Goal: Task Accomplishment & Management: Manage account settings

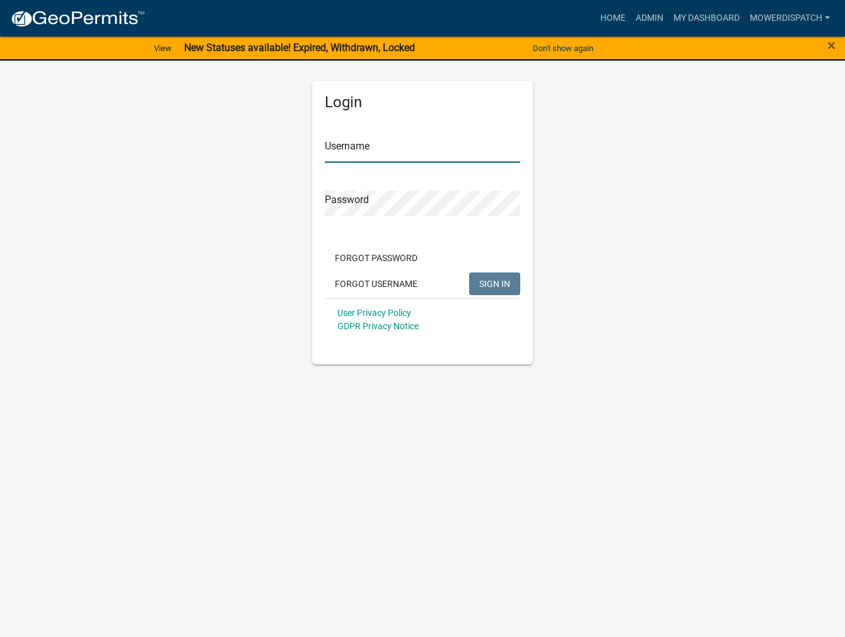
type input "MowerDispatch"
click at [502, 280] on span "SIGN IN" at bounding box center [495, 283] width 31 height 10
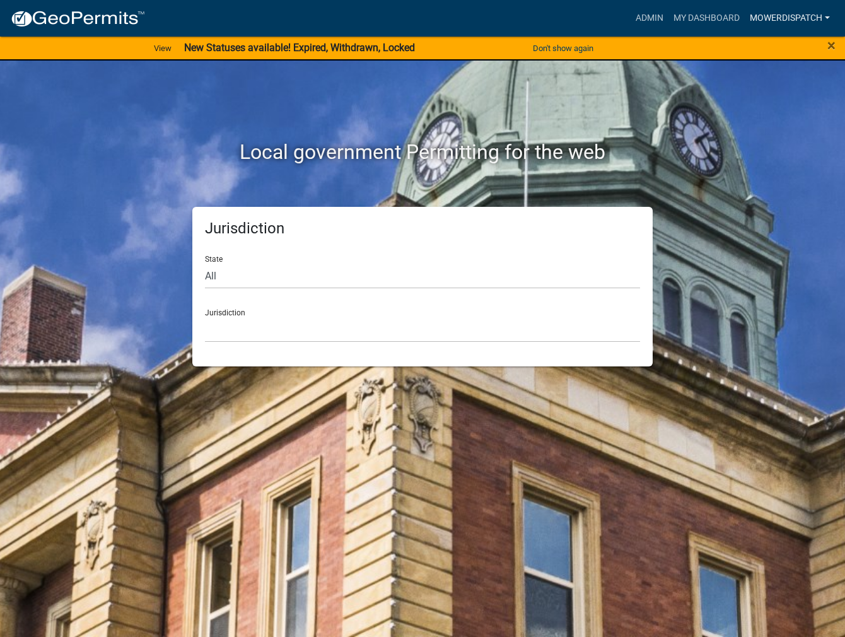
click at [815, 22] on link "MowerDispatch" at bounding box center [790, 18] width 90 height 24
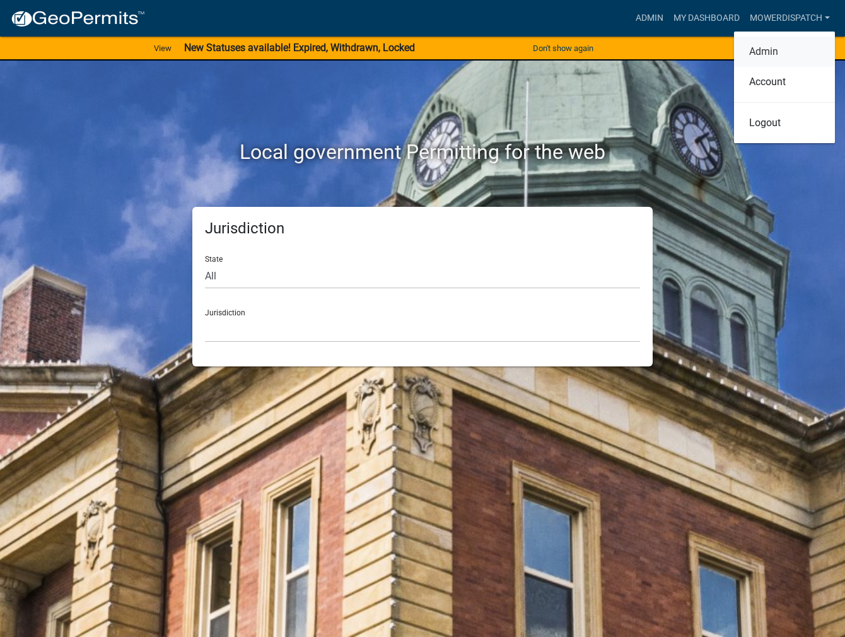
click at [774, 55] on link "Admin" at bounding box center [784, 52] width 101 height 30
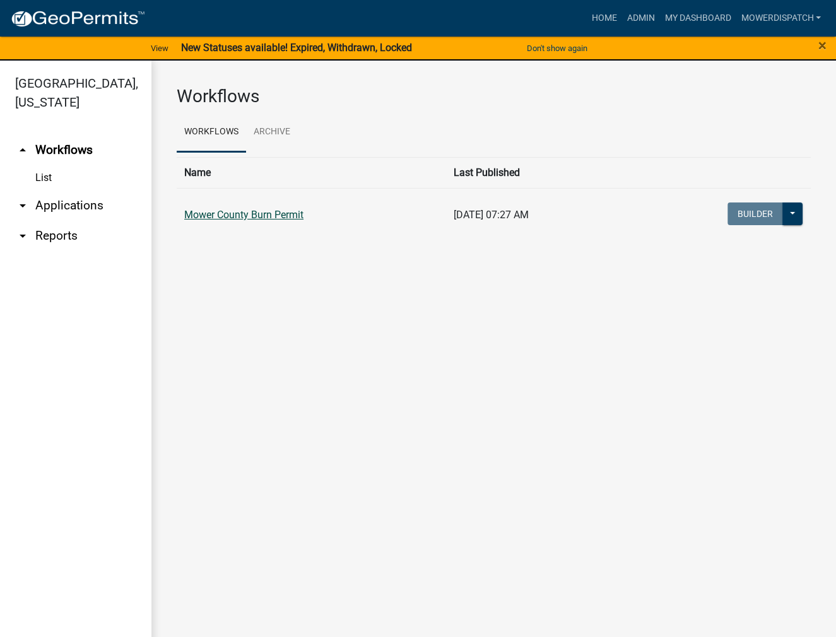
click at [275, 216] on link "Mower County Burn Permit" at bounding box center [243, 215] width 119 height 12
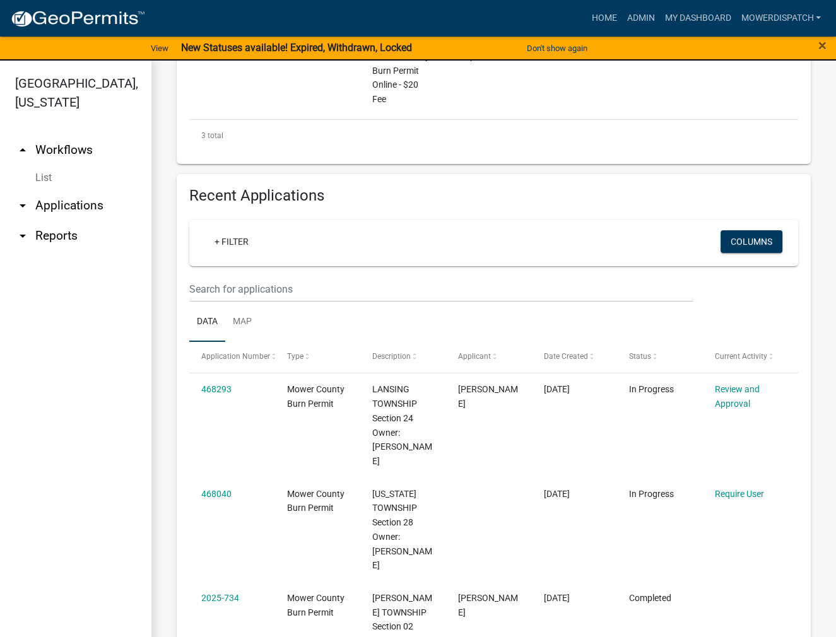
scroll to position [631, 0]
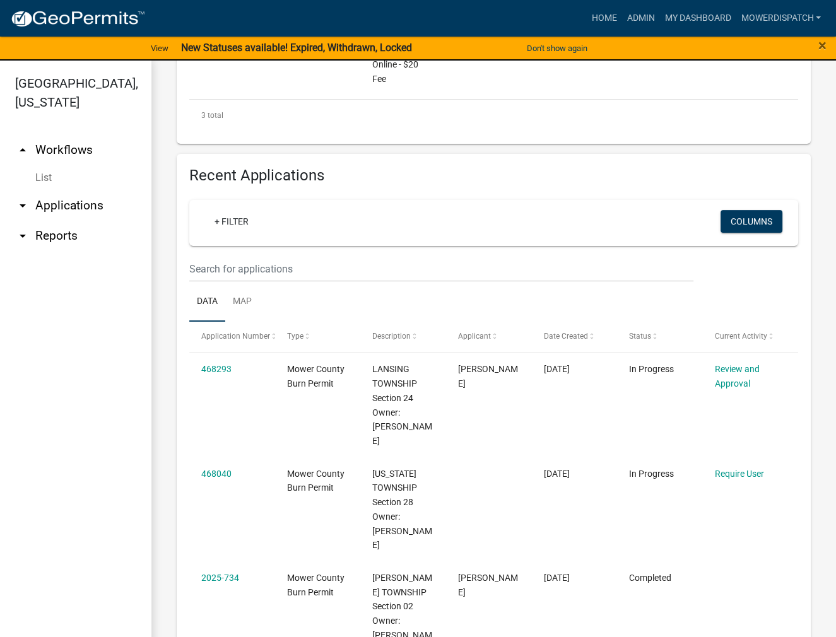
click at [262, 226] on div "+ Filter" at bounding box center [394, 223] width 398 height 26
click at [238, 271] on input "text" at bounding box center [441, 269] width 504 height 26
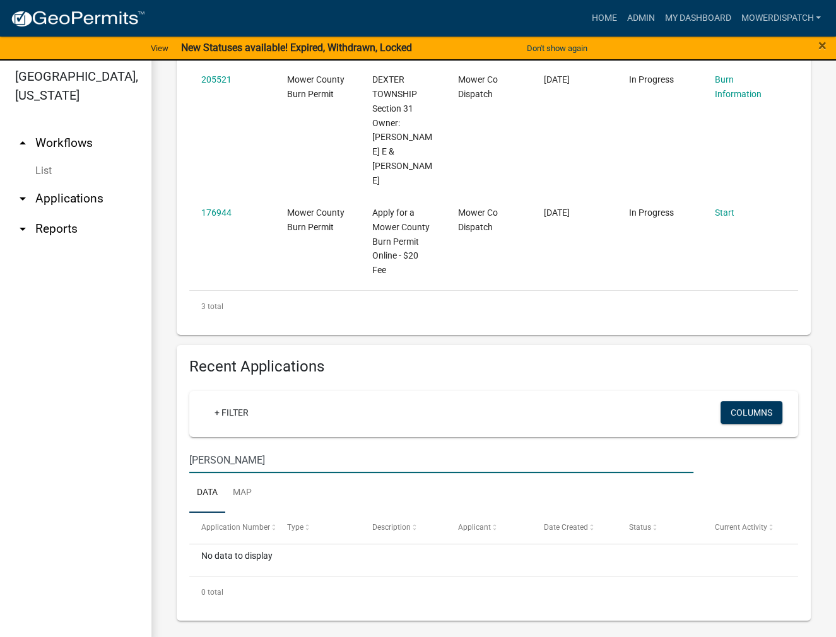
scroll to position [15, 0]
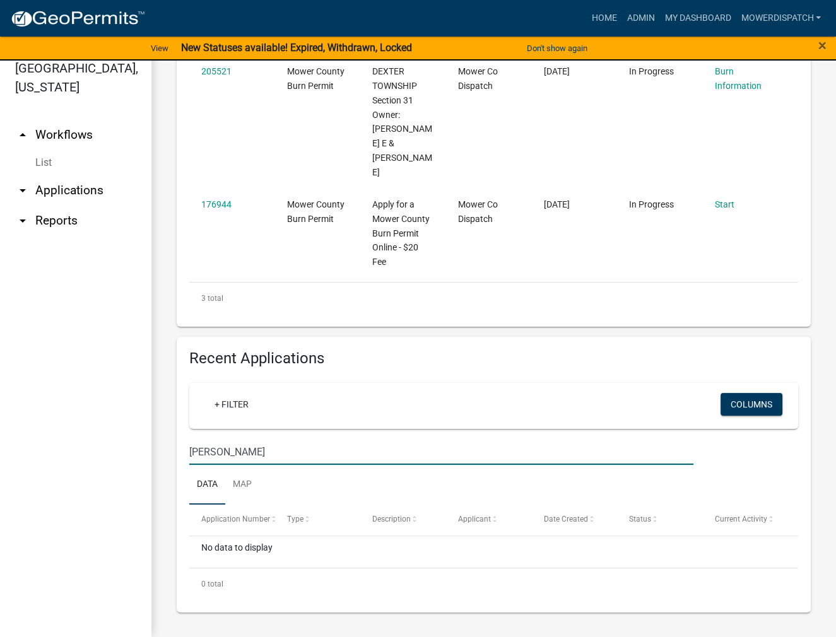
drag, startPoint x: 276, startPoint y: 453, endPoint x: 227, endPoint y: 449, distance: 50.0
click at [227, 449] on input "[PERSON_NAME]" at bounding box center [441, 452] width 504 height 26
type input "[PERSON_NAME]"
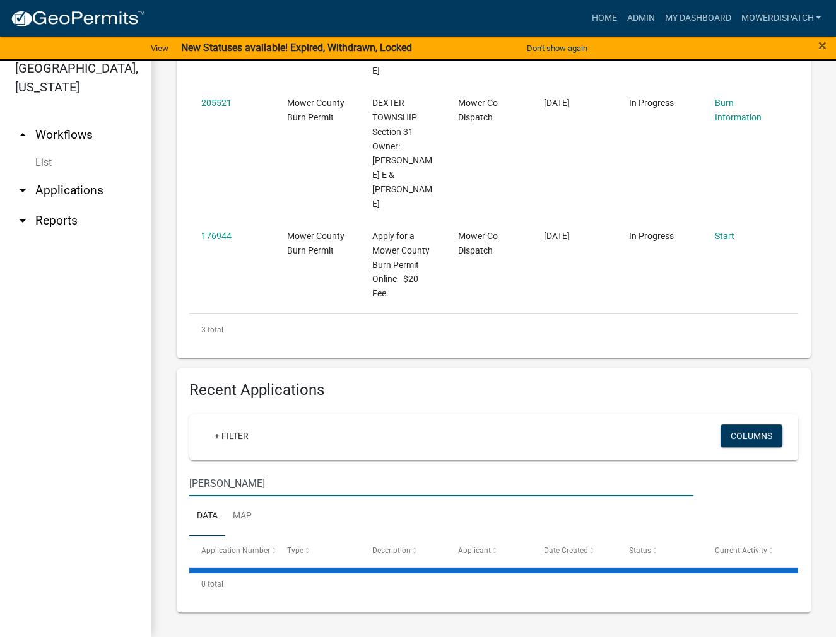
scroll to position [433, 0]
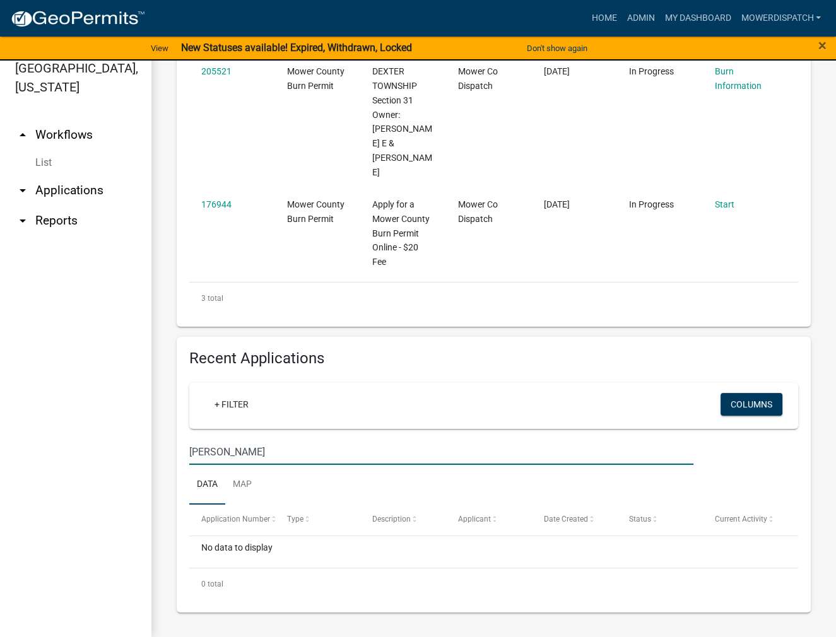
click at [256, 454] on input "[PERSON_NAME]" at bounding box center [441, 452] width 504 height 26
drag, startPoint x: 244, startPoint y: 454, endPoint x: 214, endPoint y: 451, distance: 30.4
click at [214, 451] on input "[PERSON_NAME]" at bounding box center [441, 452] width 504 height 26
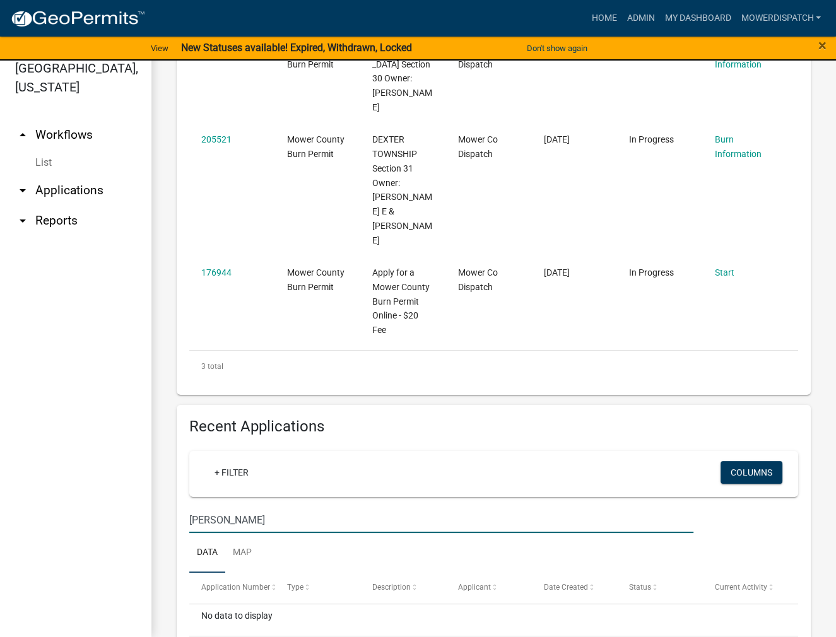
scroll to position [0, 0]
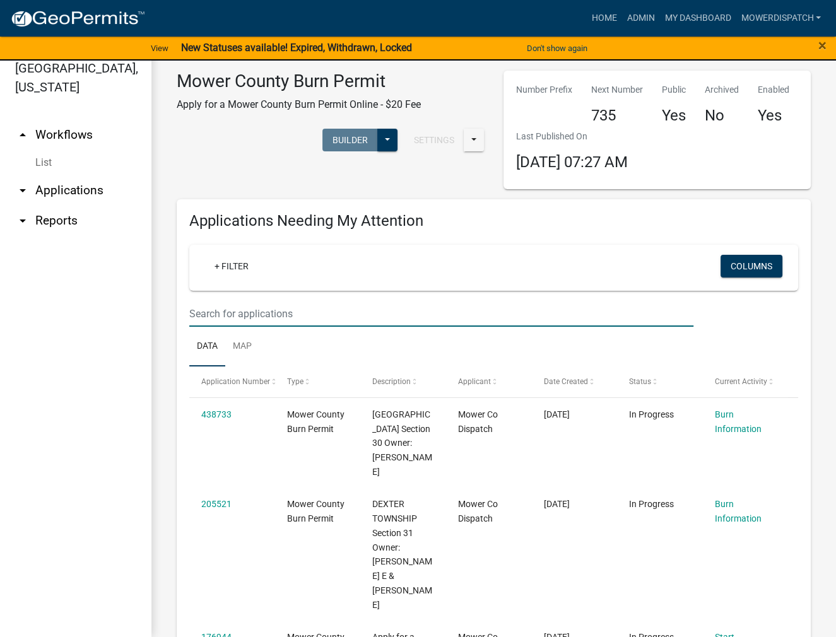
click at [233, 312] on input "text" at bounding box center [441, 314] width 504 height 26
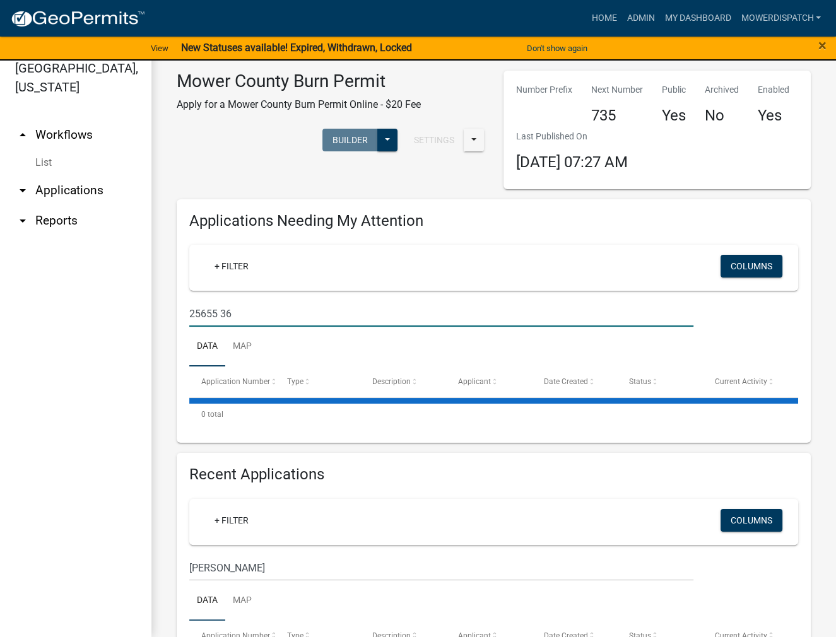
click at [233, 312] on input "25655 36" at bounding box center [441, 314] width 504 height 26
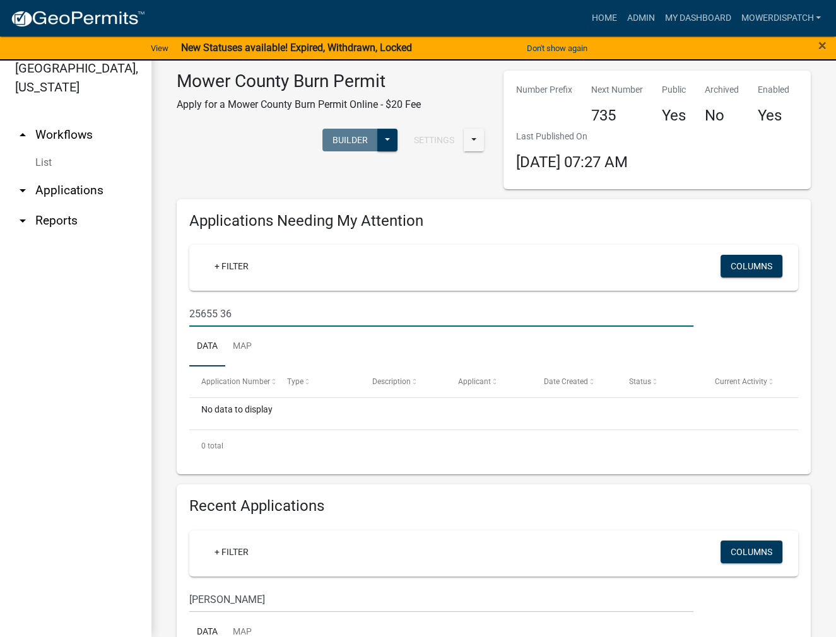
drag, startPoint x: 235, startPoint y: 315, endPoint x: 242, endPoint y: 315, distance: 7.6
click at [235, 315] on input "25655 36" at bounding box center [441, 314] width 504 height 26
type input "[STREET_ADDRESS]"
drag, startPoint x: 276, startPoint y: 313, endPoint x: 164, endPoint y: 314, distance: 111.7
click at [164, 314] on div "Mower County Burn Permit Apply for a Mower County Burn Permit Online - $20 Fee …" at bounding box center [493, 415] width 685 height 740
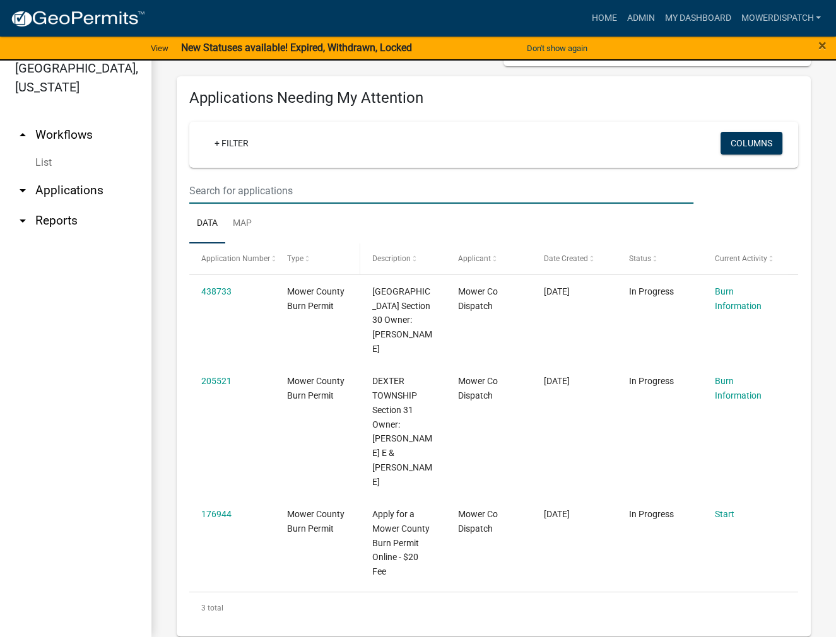
scroll to position [126, 0]
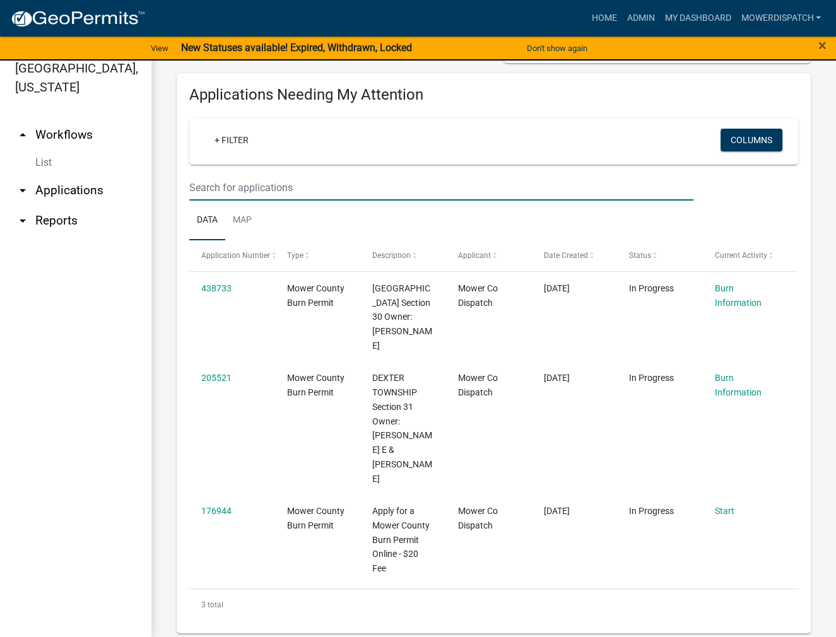
click at [220, 196] on input "text" at bounding box center [441, 188] width 504 height 26
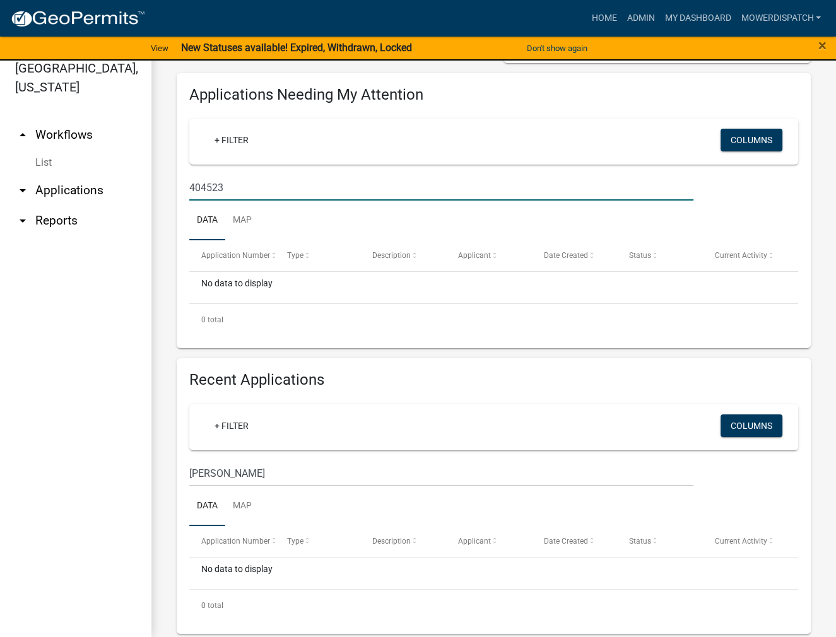
drag, startPoint x: 235, startPoint y: 195, endPoint x: 121, endPoint y: 177, distance: 115.7
click at [121, 177] on div "[GEOGRAPHIC_DATA], [US_STATE] arrow_drop_up Workflows List arrow_drop_down Appl…" at bounding box center [418, 341] width 836 height 592
type input "404523"
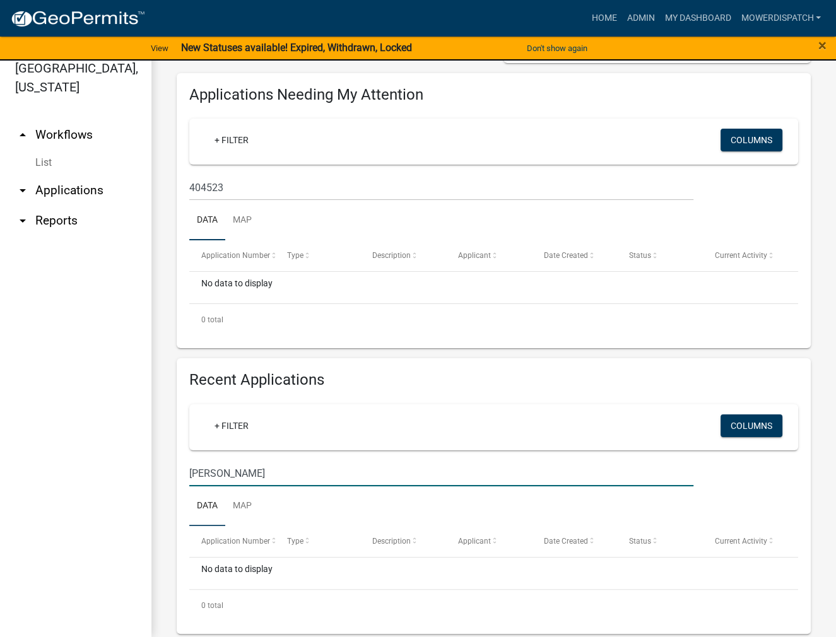
drag, startPoint x: 237, startPoint y: 471, endPoint x: 125, endPoint y: 471, distance: 112.3
click at [125, 471] on div "[GEOGRAPHIC_DATA], [US_STATE] arrow_drop_up Workflows List arrow_drop_down Appl…" at bounding box center [418, 341] width 836 height 592
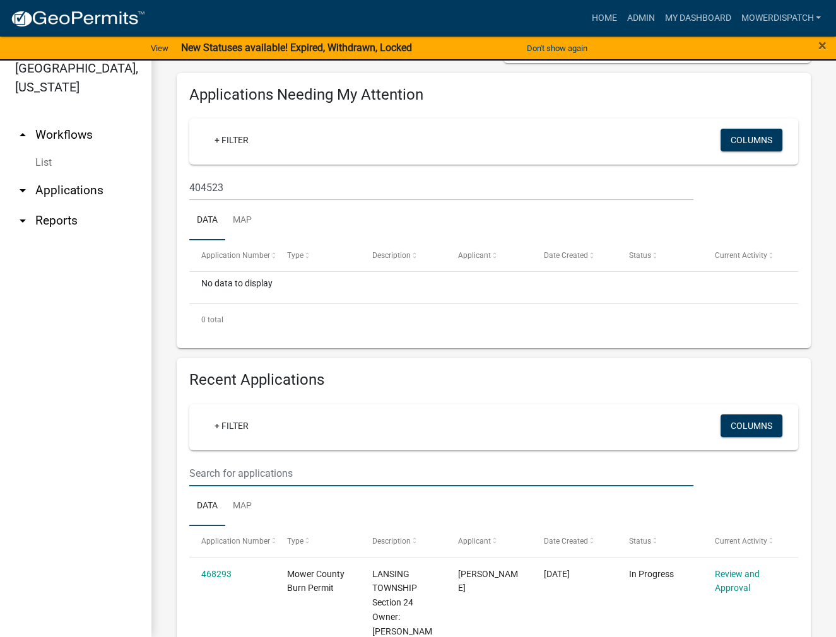
drag, startPoint x: 191, startPoint y: 471, endPoint x: 270, endPoint y: 492, distance: 82.2
click at [270, 492] on ul "Data Map" at bounding box center [493, 506] width 609 height 40
click at [227, 201] on input "text" at bounding box center [441, 188] width 504 height 26
paste input "404523"
type input "404523"
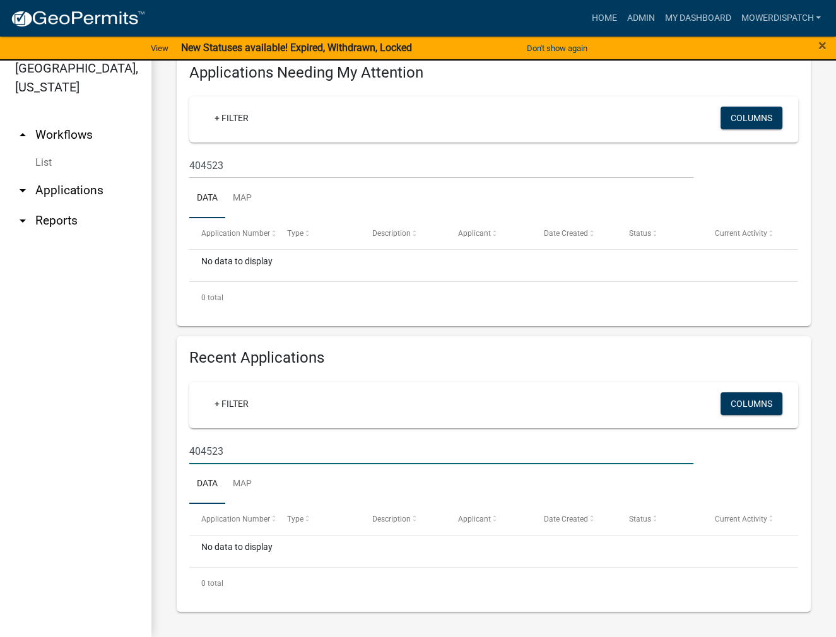
scroll to position [148, 0]
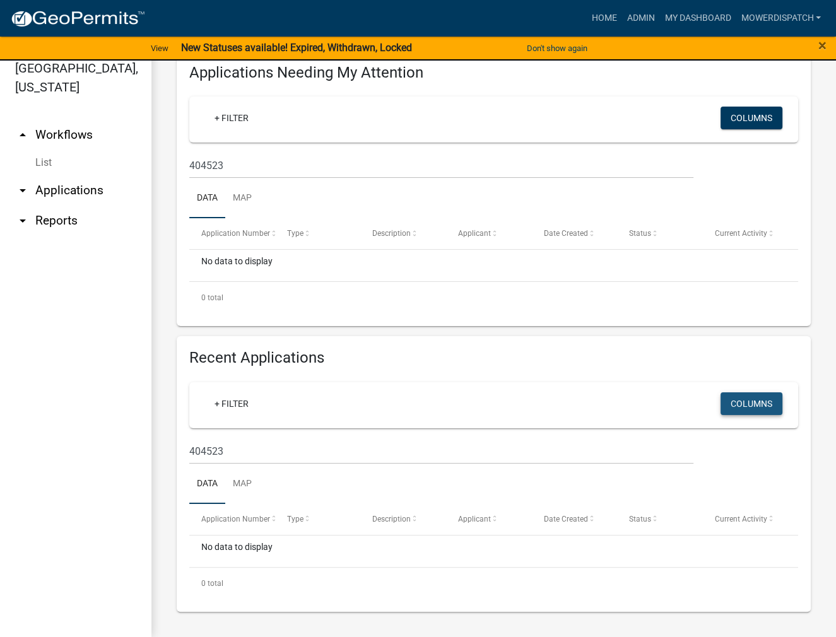
click at [737, 403] on button "Columns" at bounding box center [752, 403] width 62 height 23
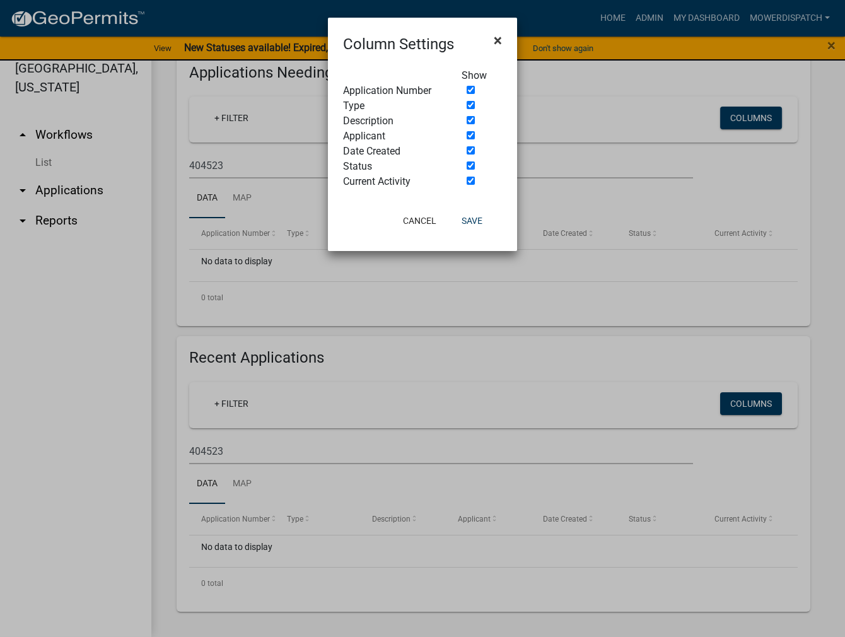
click at [497, 39] on span "×" at bounding box center [498, 41] width 8 height 18
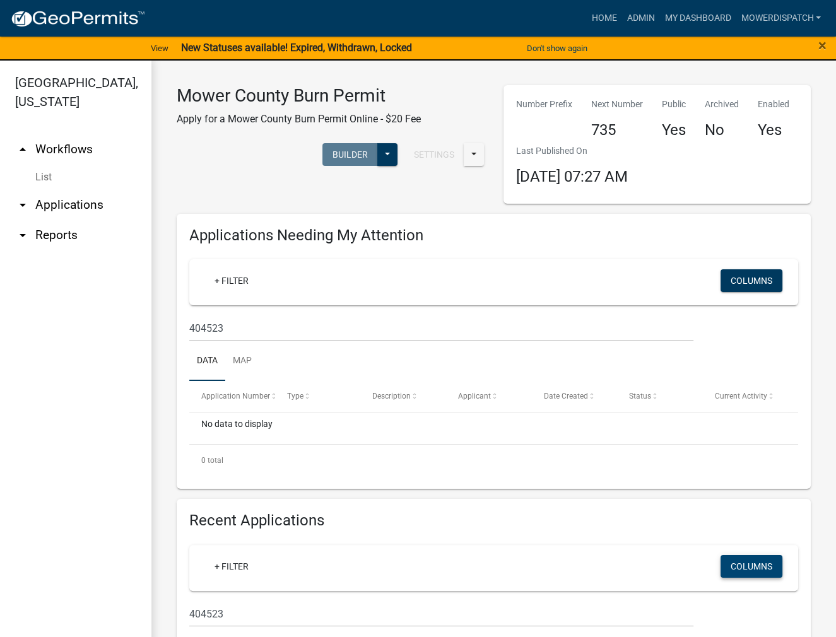
scroll to position [0, 0]
click at [251, 363] on link "Map" at bounding box center [242, 362] width 34 height 40
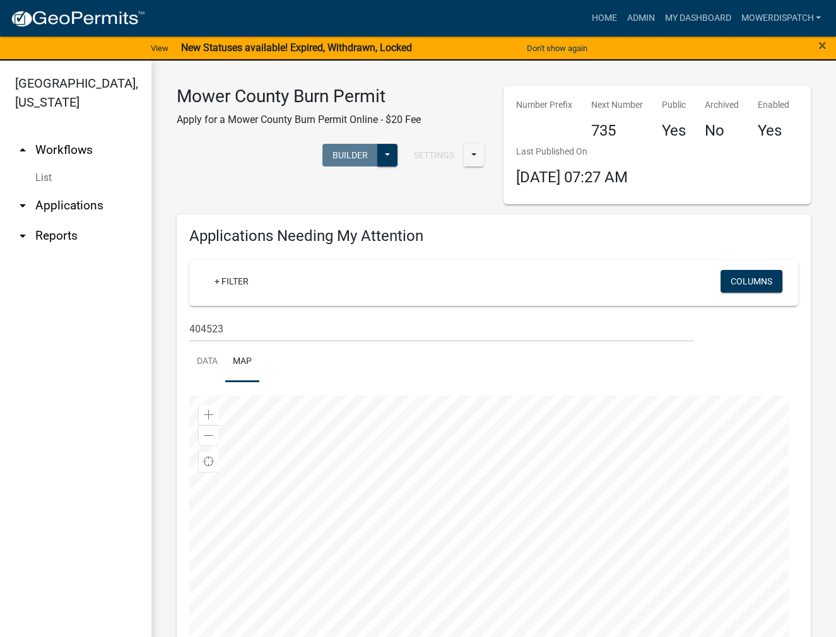
click at [445, 628] on div at bounding box center [493, 553] width 609 height 315
click at [310, 468] on div at bounding box center [493, 553] width 609 height 315
click at [478, 532] on div at bounding box center [493, 553] width 609 height 315
click at [398, 542] on div at bounding box center [493, 553] width 609 height 315
click at [396, 617] on div at bounding box center [493, 553] width 609 height 315
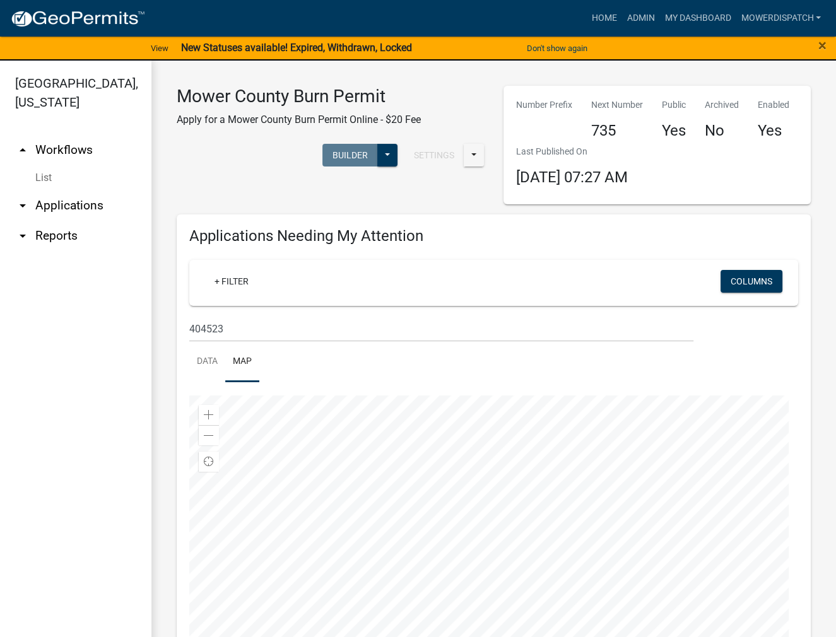
click at [409, 508] on div at bounding box center [493, 553] width 609 height 315
click at [443, 457] on div at bounding box center [493, 553] width 609 height 315
click at [428, 561] on div at bounding box center [493, 553] width 609 height 315
click at [383, 401] on div at bounding box center [493, 553] width 609 height 315
click at [413, 539] on div at bounding box center [493, 553] width 609 height 315
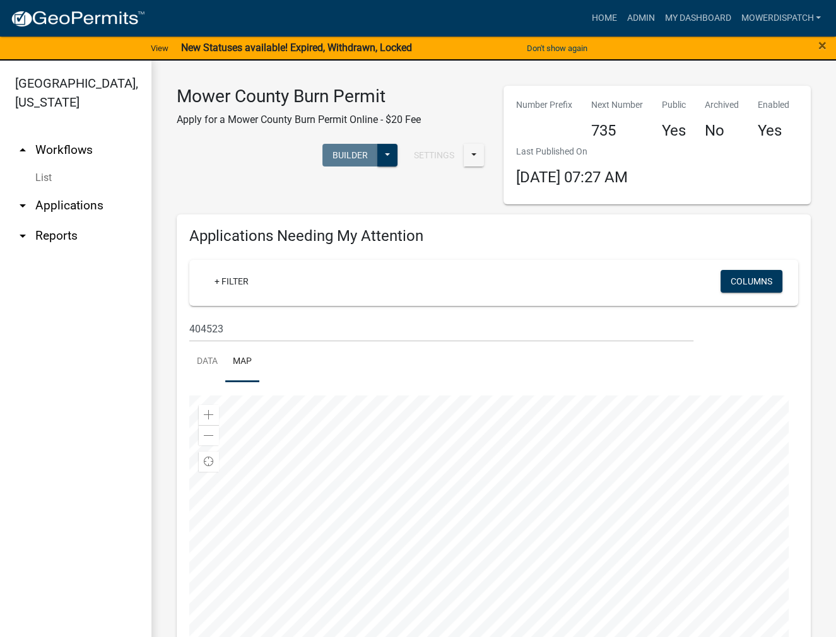
click at [346, 461] on div at bounding box center [493, 553] width 609 height 315
drag, startPoint x: 366, startPoint y: 355, endPoint x: 353, endPoint y: 370, distance: 20.6
click at [353, 370] on ul "Data Map" at bounding box center [493, 362] width 609 height 40
drag, startPoint x: 163, startPoint y: 351, endPoint x: 162, endPoint y: 396, distance: 44.2
click at [162, 396] on div "Mower County Burn Permit Apply for a Mower County Burn Permit Online - $20 Fee …" at bounding box center [493, 548] width 685 height 974
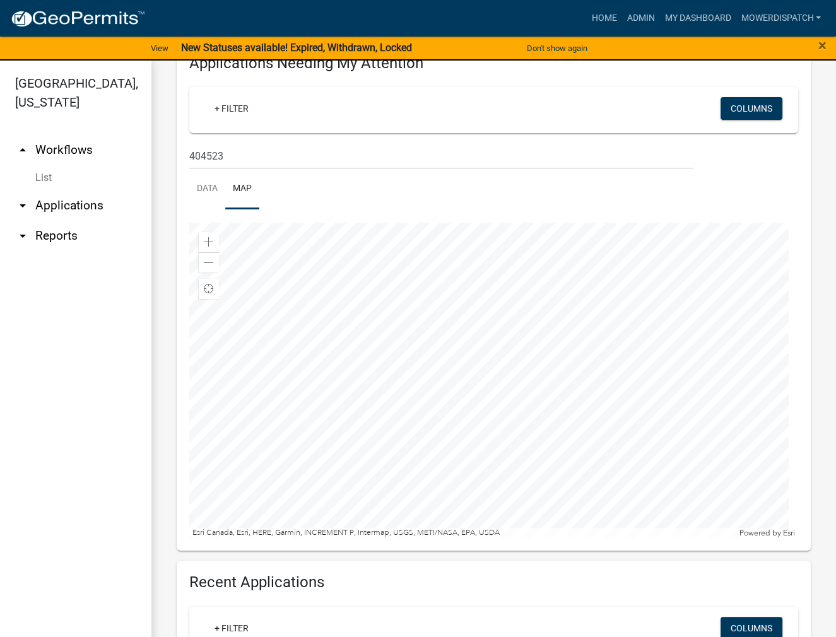
scroll to position [189, 0]
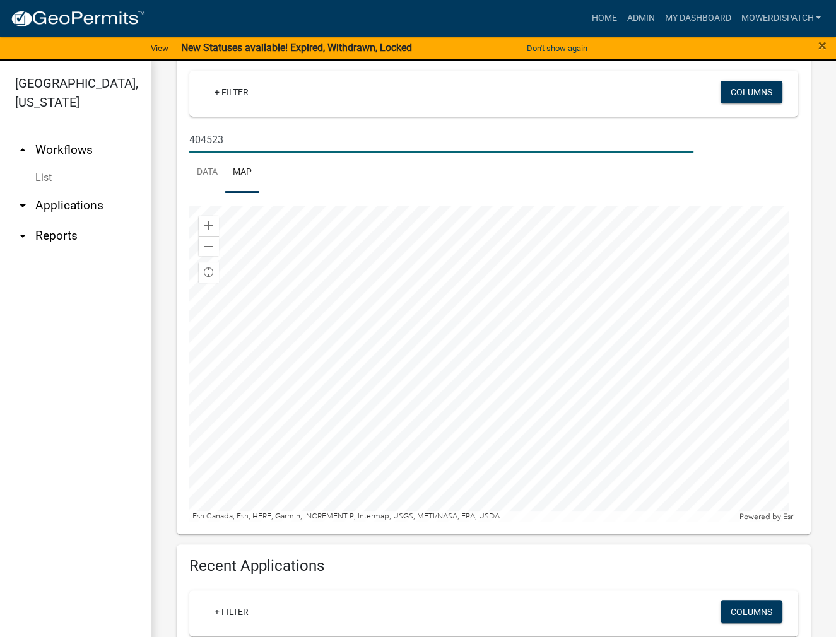
drag, startPoint x: 222, startPoint y: 141, endPoint x: 168, endPoint y: 138, distance: 54.3
click at [168, 138] on div "Applications Needing My Attention + Filter Columns 404523 Data Map Zoom in Zoom…" at bounding box center [493, 280] width 653 height 510
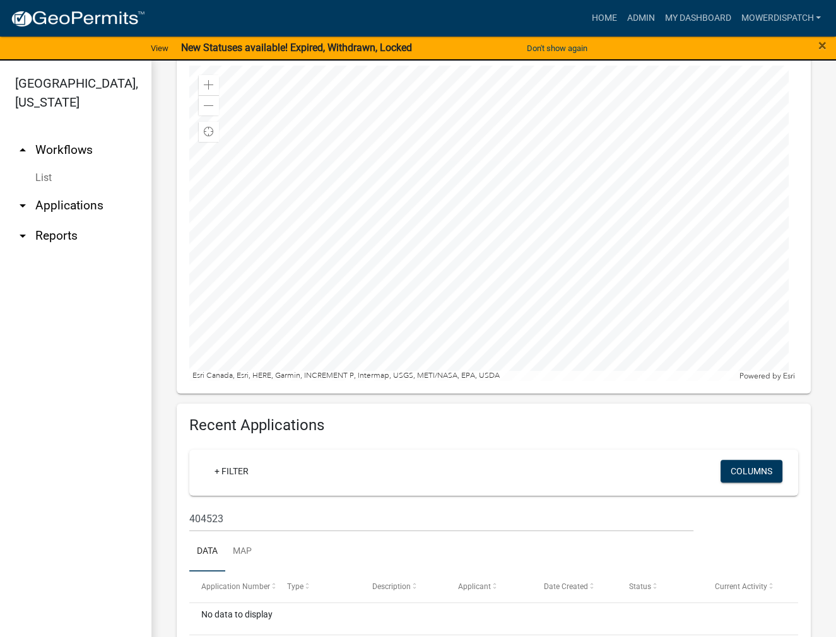
scroll to position [382, 0]
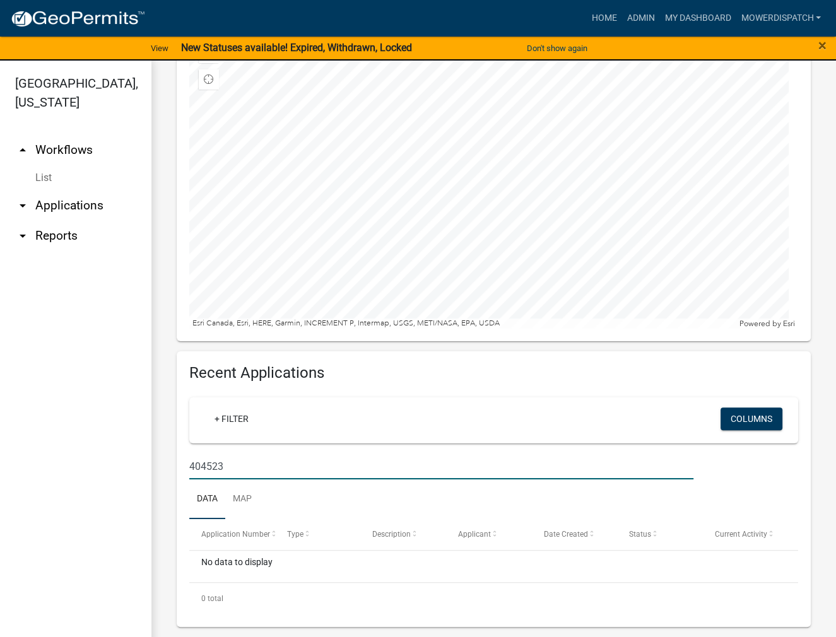
click at [231, 471] on input "404523" at bounding box center [441, 467] width 504 height 26
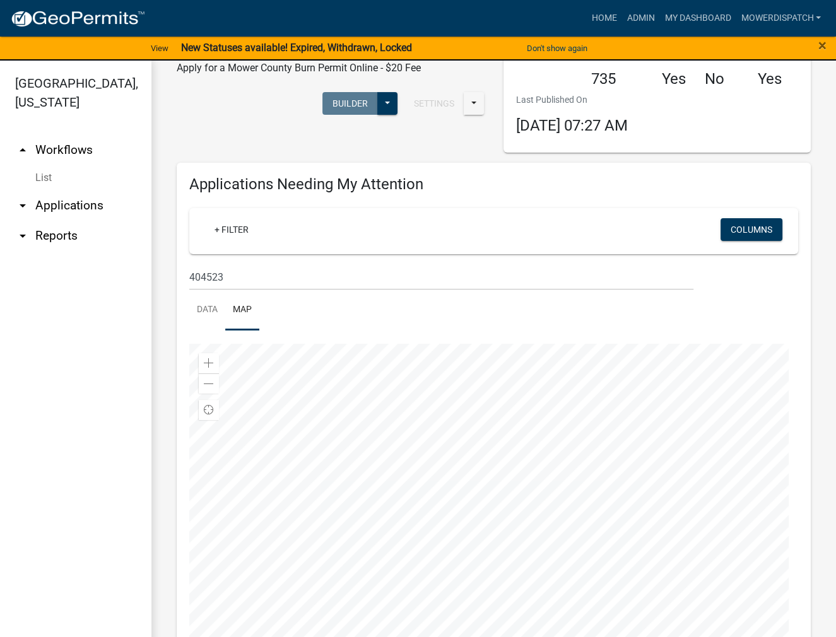
scroll to position [0, 0]
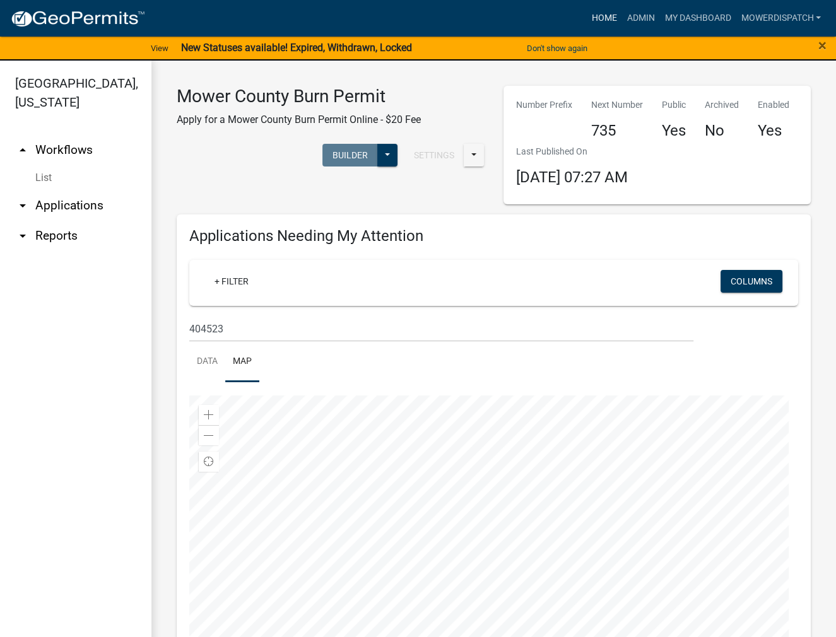
click at [600, 18] on link "Home" at bounding box center [603, 18] width 35 height 24
